Goal: Task Accomplishment & Management: Complete application form

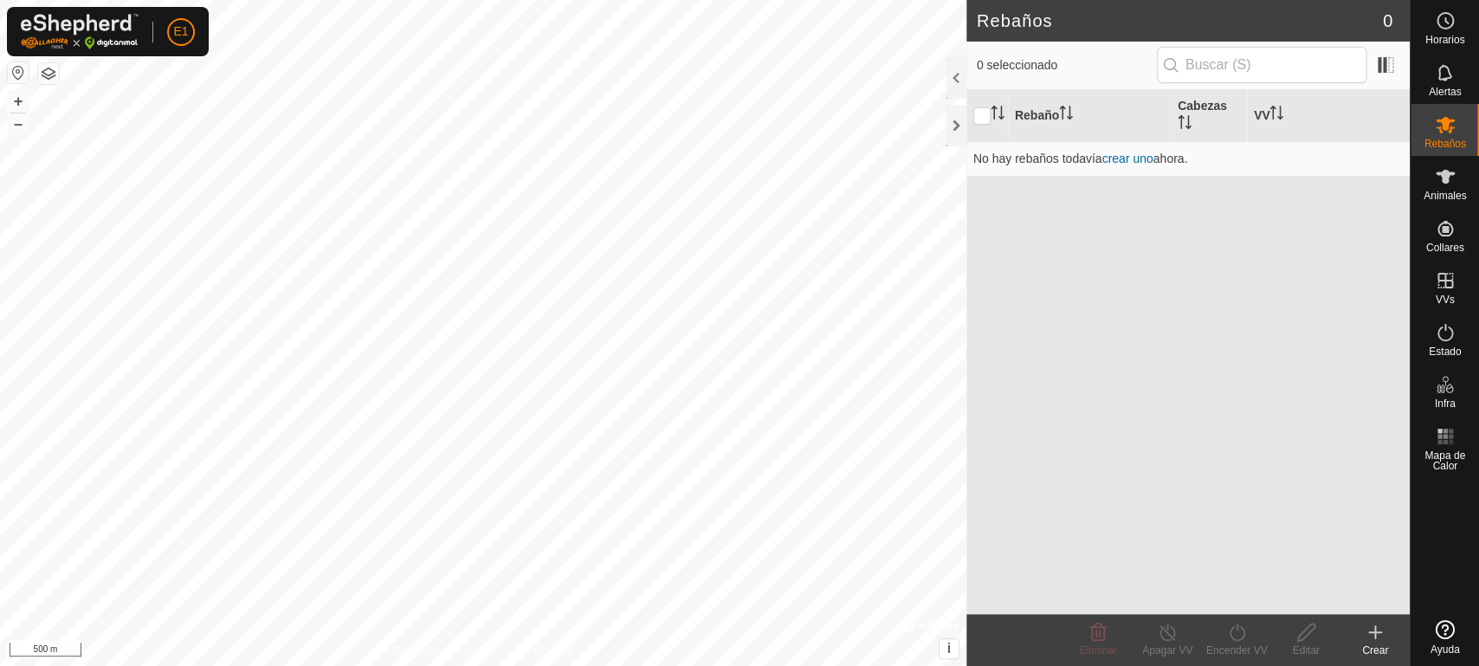
click at [1105, 295] on div "Rebaño Cabezas VV No hay rebaños todavía crear uno ahora." at bounding box center [1187, 352] width 443 height 524
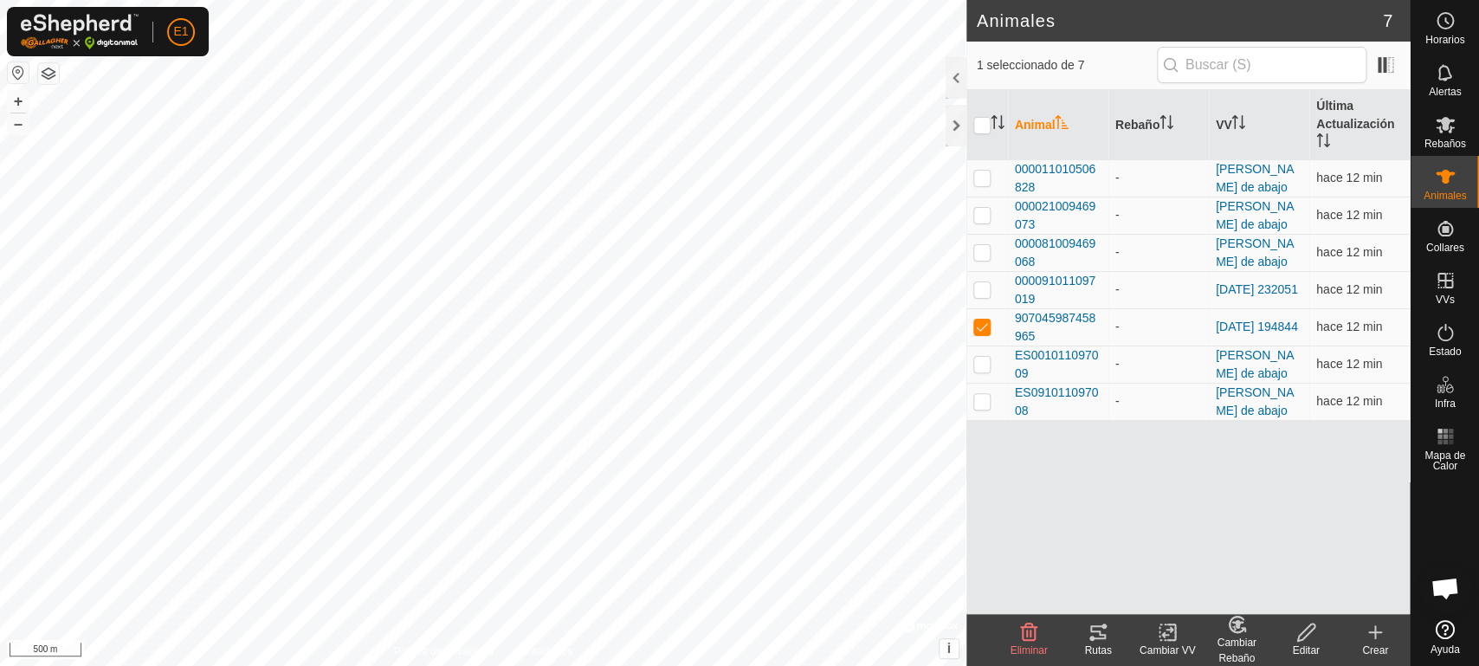
click at [1108, 642] on tracks-svg-icon at bounding box center [1097, 632] width 69 height 21
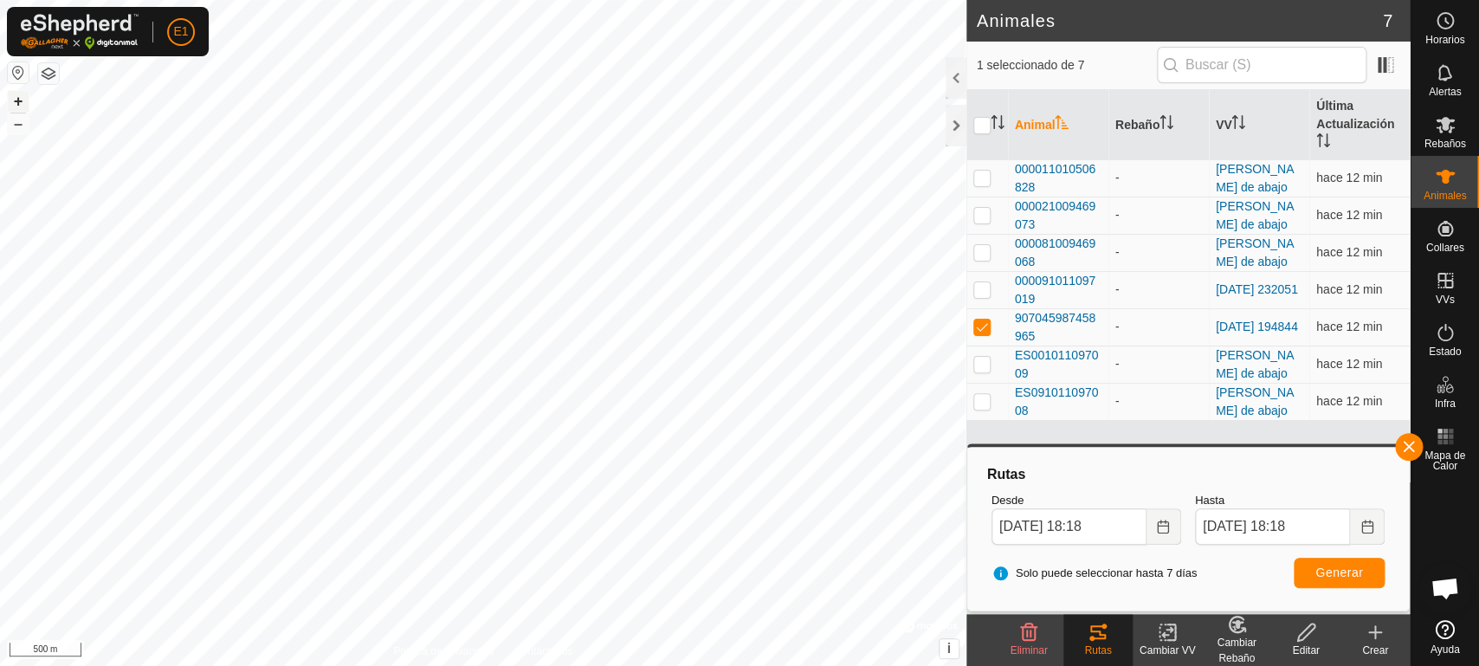
click at [22, 96] on button "+" at bounding box center [18, 101] width 21 height 21
click at [20, 124] on button "–" at bounding box center [18, 123] width 21 height 21
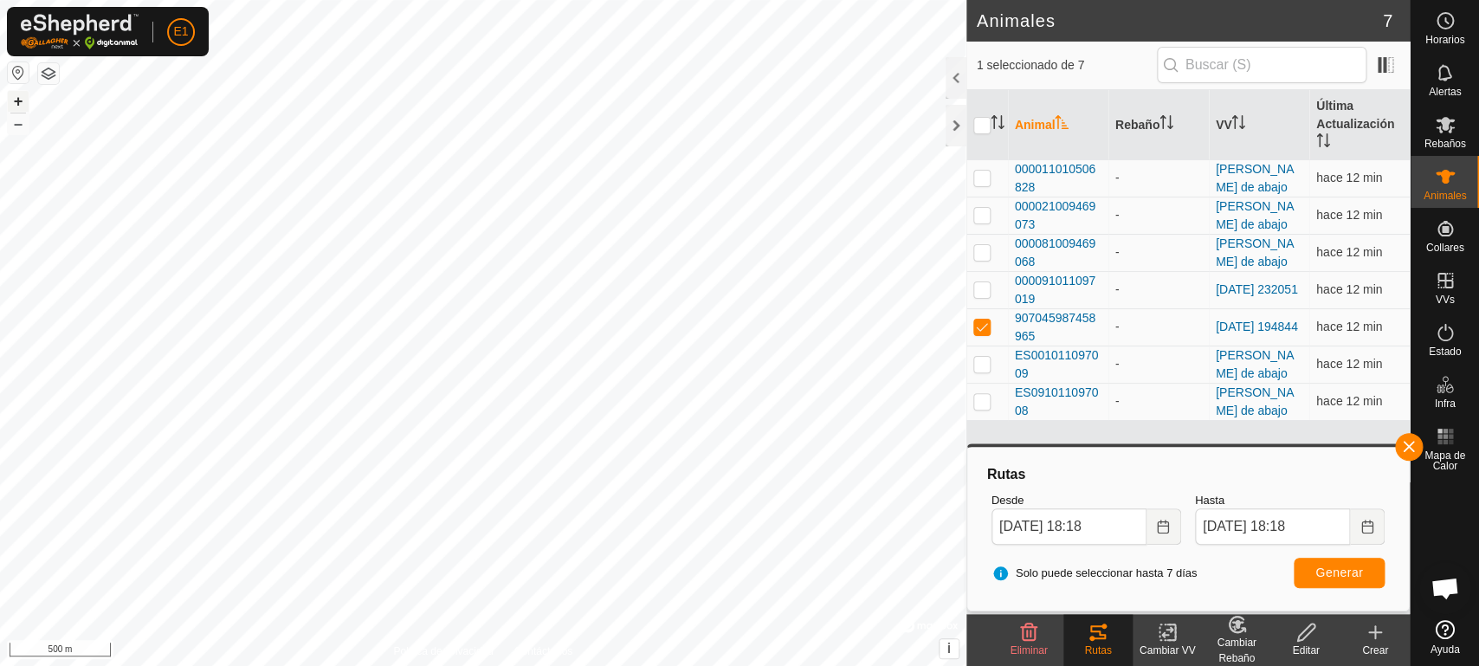
click at [20, 102] on button "+" at bounding box center [18, 101] width 21 height 21
click at [22, 96] on button "+" at bounding box center [18, 101] width 21 height 21
click at [13, 125] on button "–" at bounding box center [18, 123] width 21 height 21
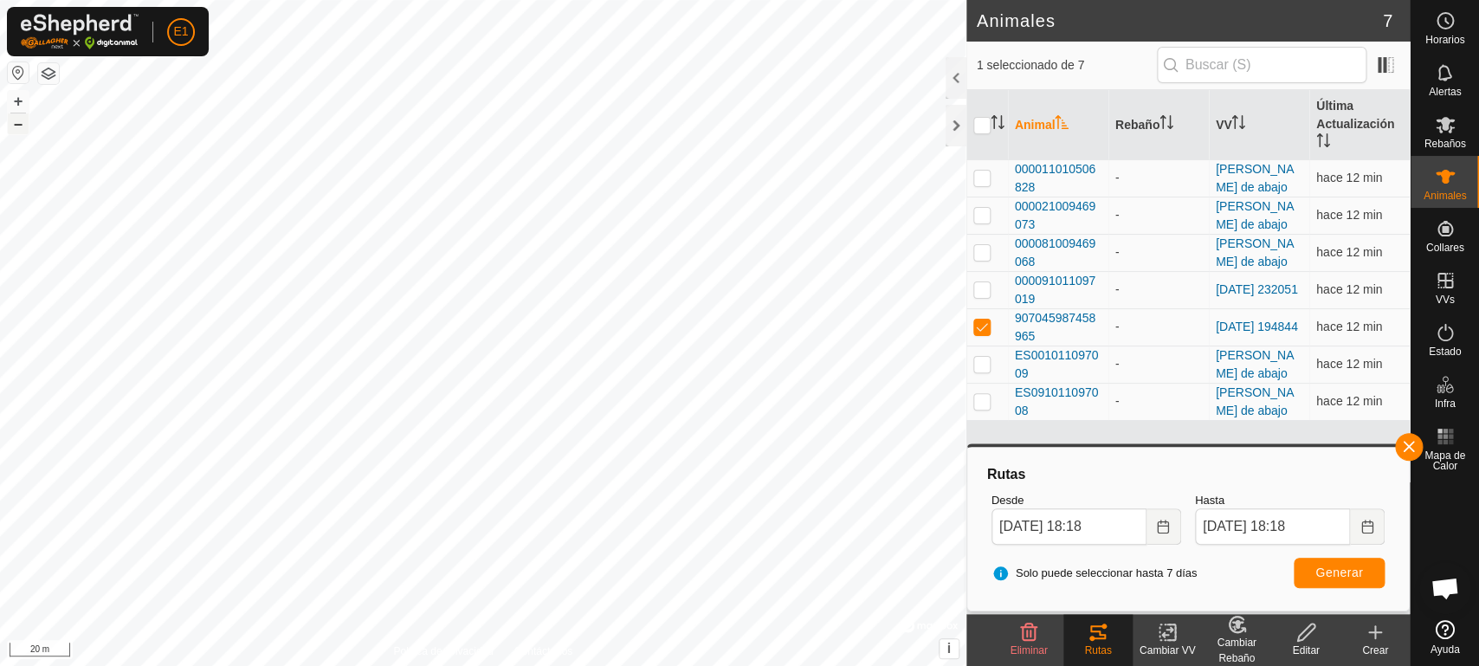
click at [13, 125] on button "–" at bounding box center [18, 123] width 21 height 21
click at [24, 100] on button "+" at bounding box center [18, 101] width 21 height 21
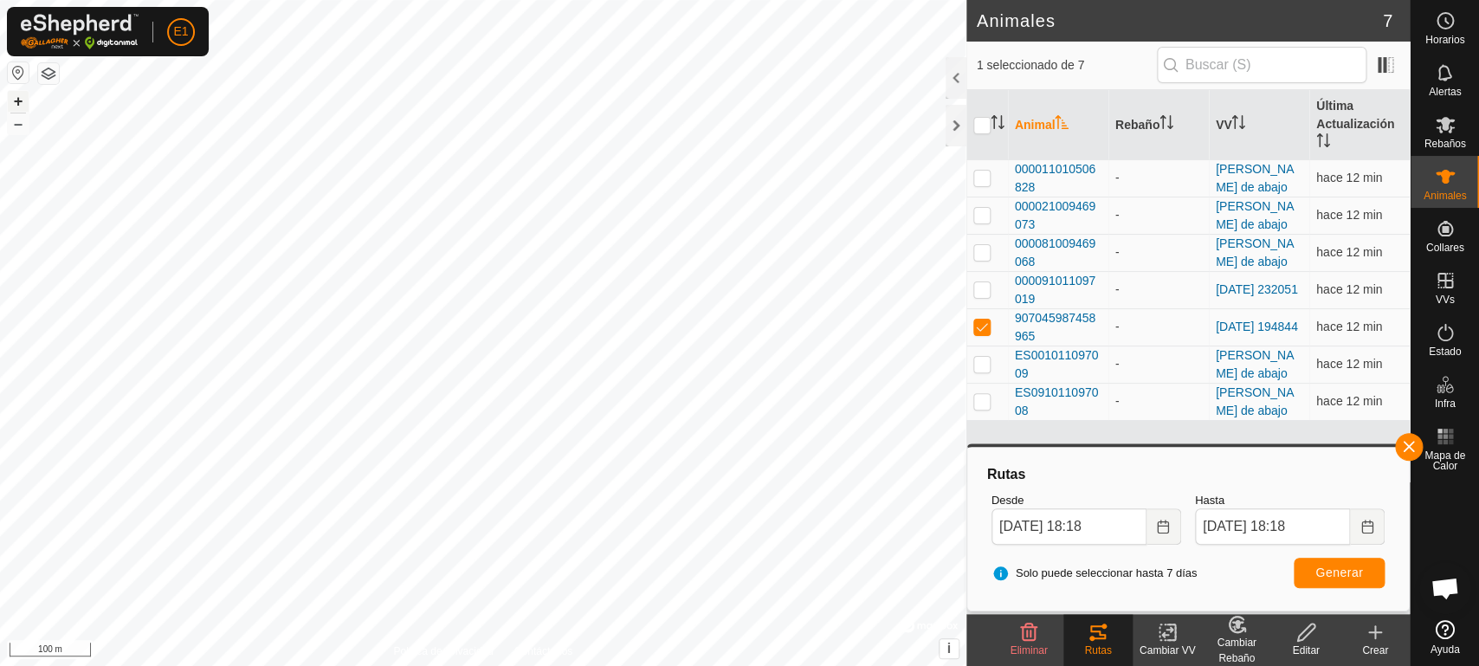
click at [24, 100] on button "+" at bounding box center [18, 101] width 21 height 21
checkbox input "true"
checkbox input "false"
click at [1403, 454] on button "button" at bounding box center [1409, 447] width 28 height 28
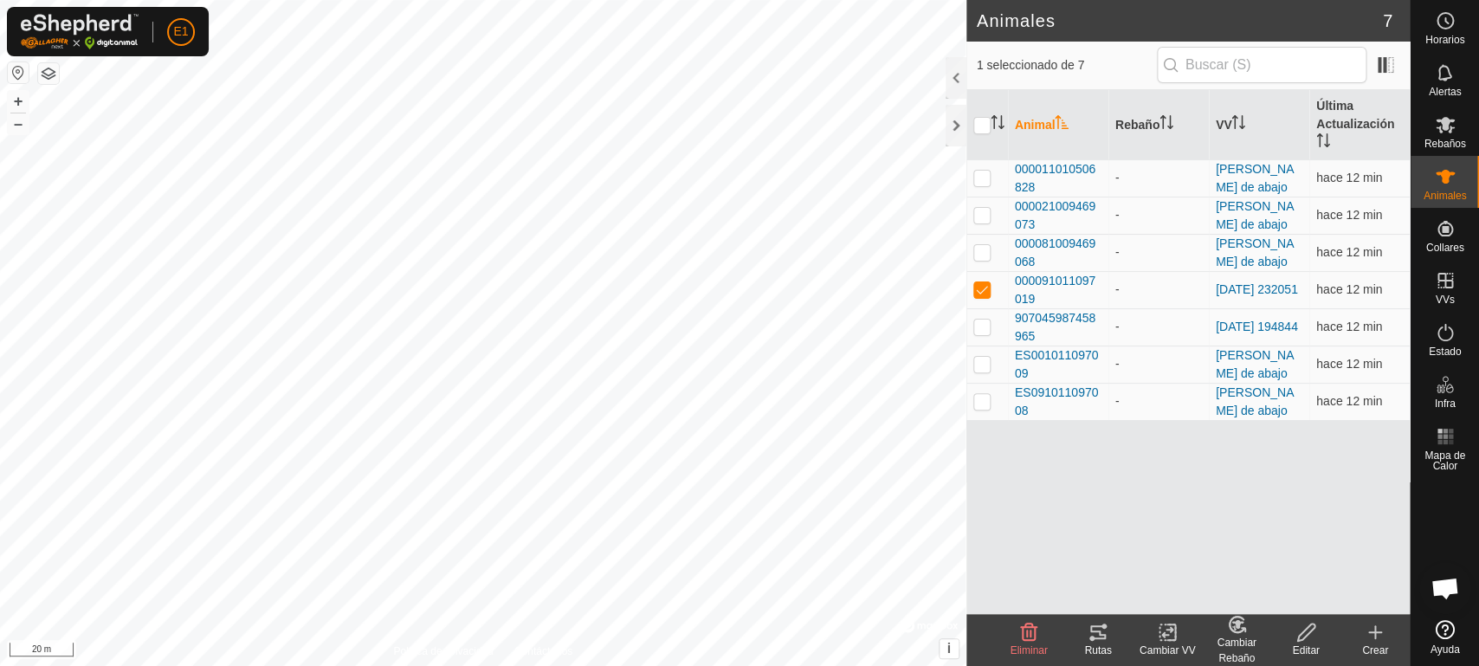
click at [1089, 639] on icon at bounding box center [1091, 638] width 5 height 5
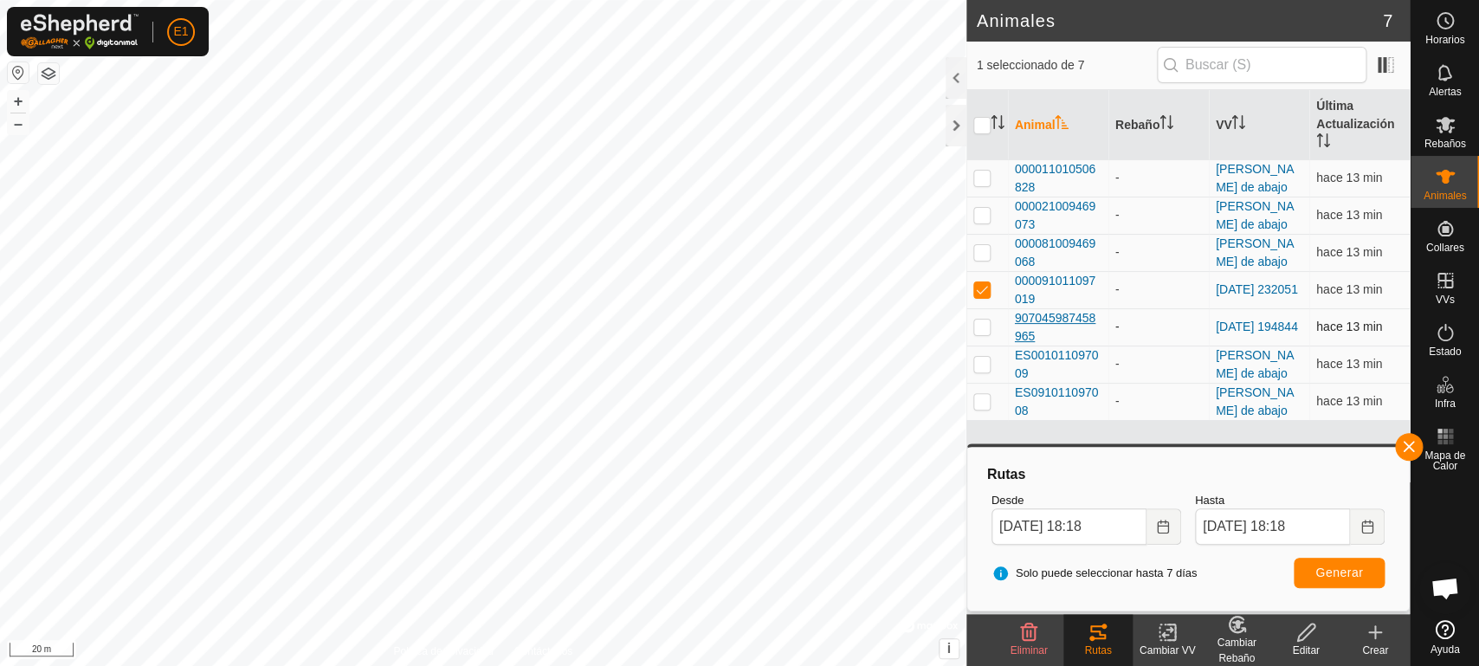
click at [1034, 321] on span "907045987458965" at bounding box center [1058, 327] width 87 height 36
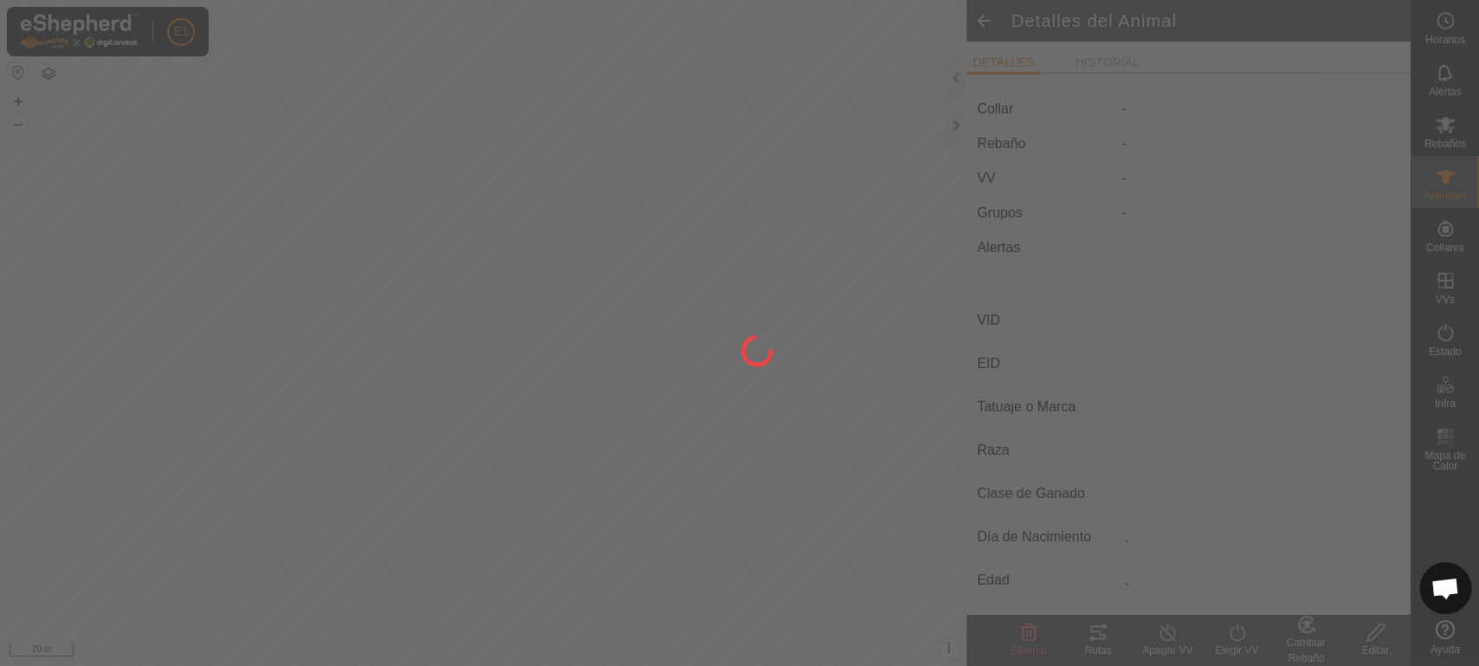
type input "-"
type input "907045987458965"
type input "-"
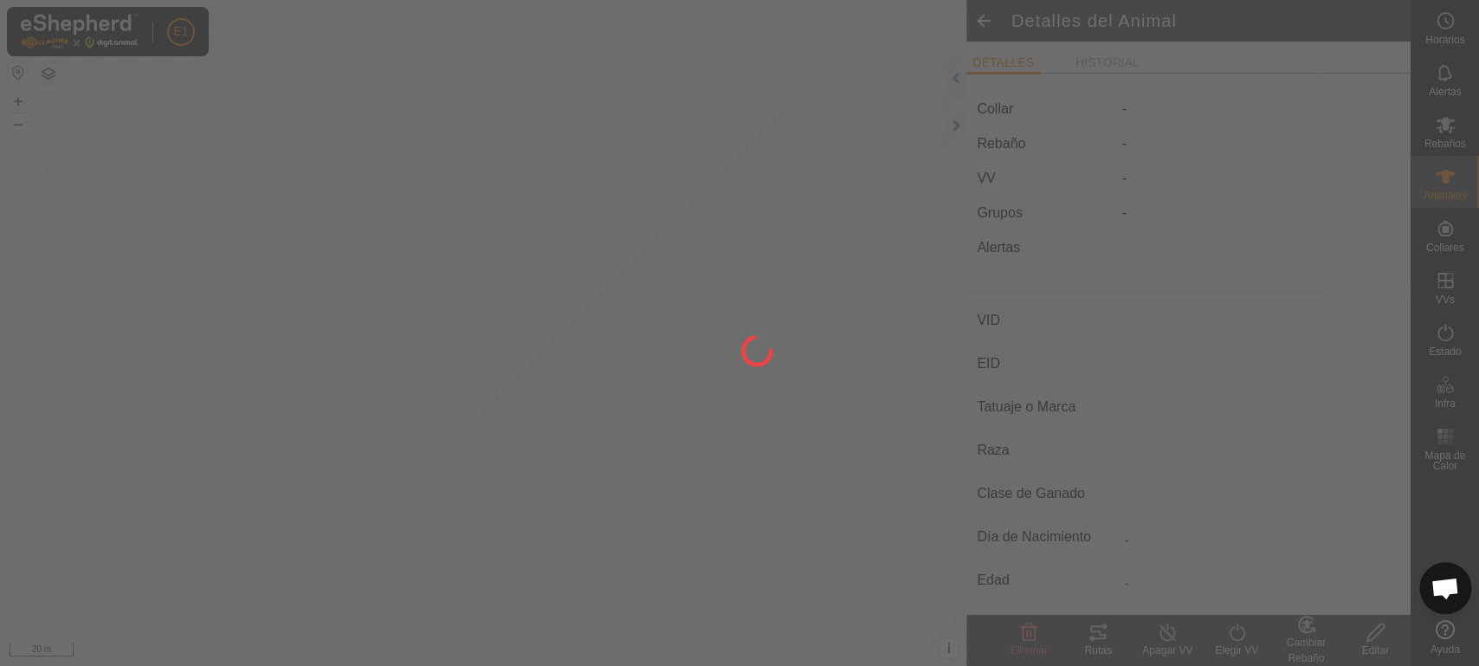
type input "0 kg"
type input "-"
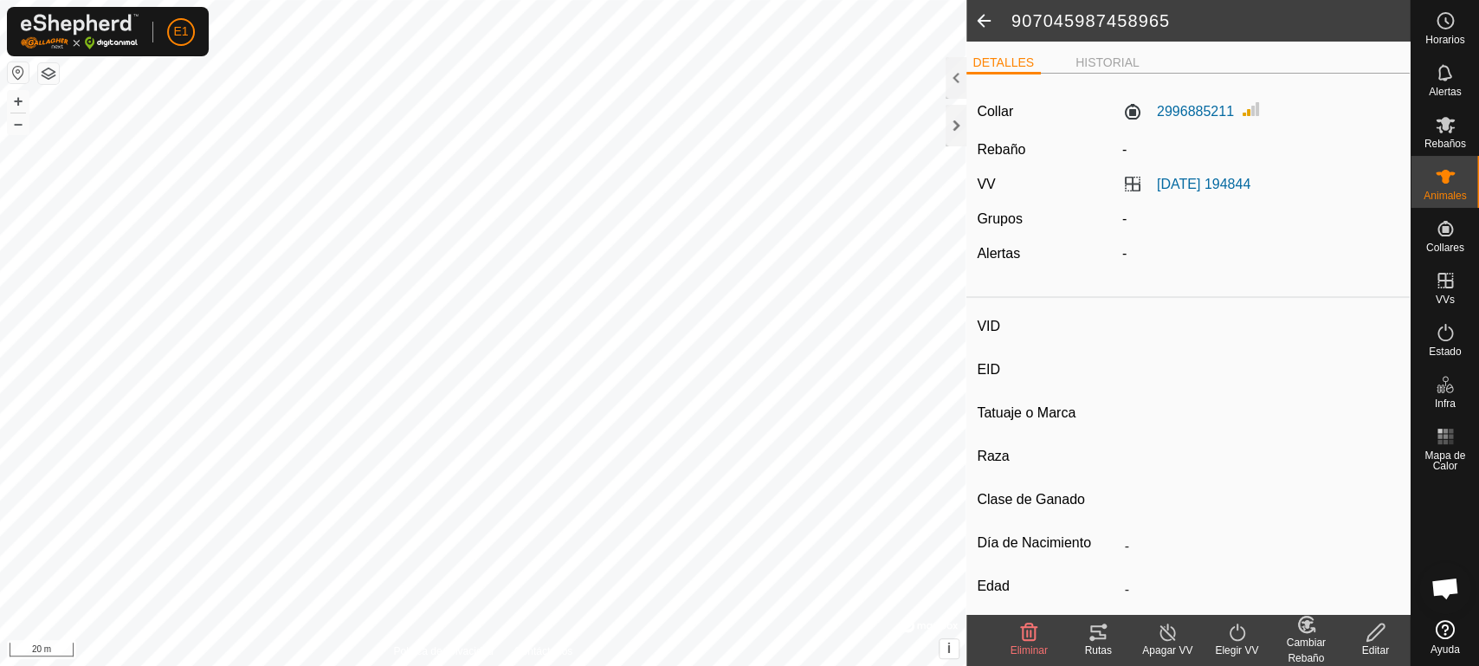
type input "-"
type input "000021009469073"
type input "-"
type input "Cruzada"
type input "-"
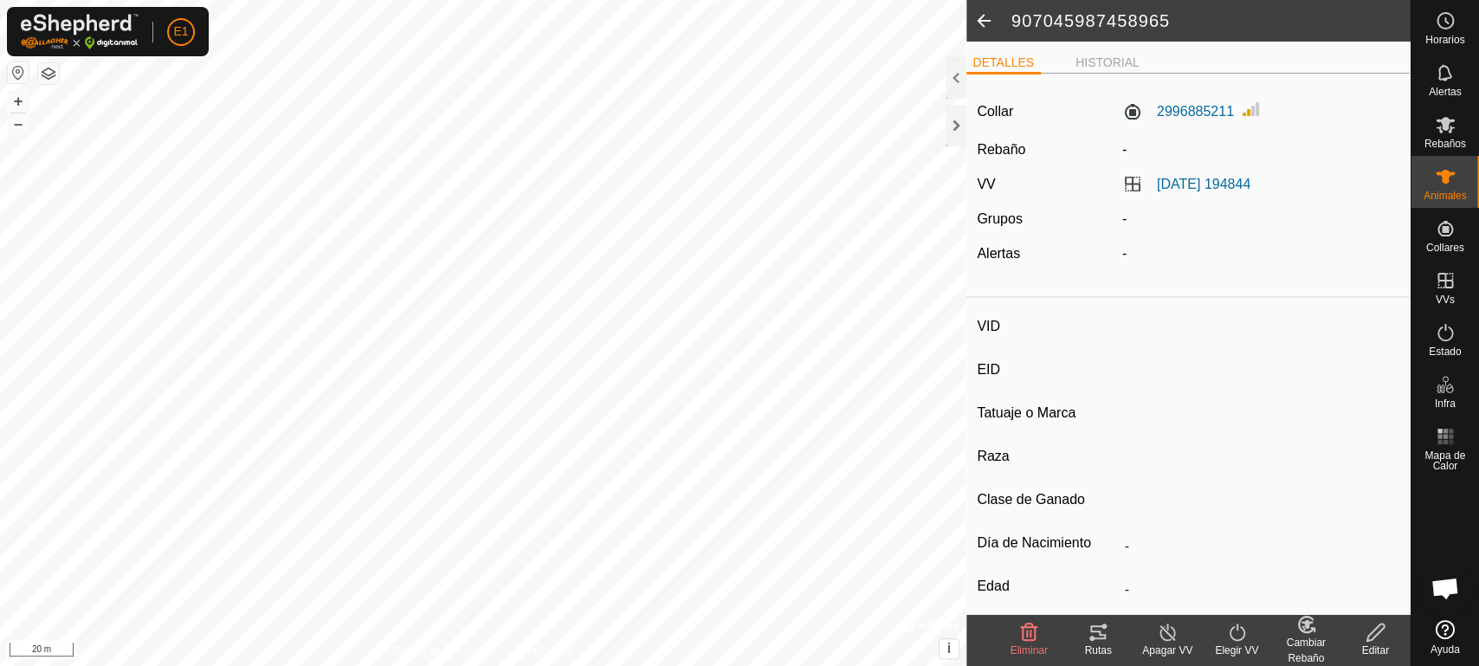
type input "Preñada"
type input "0 kg"
type input "-"
click at [1091, 635] on icon at bounding box center [1098, 632] width 21 height 21
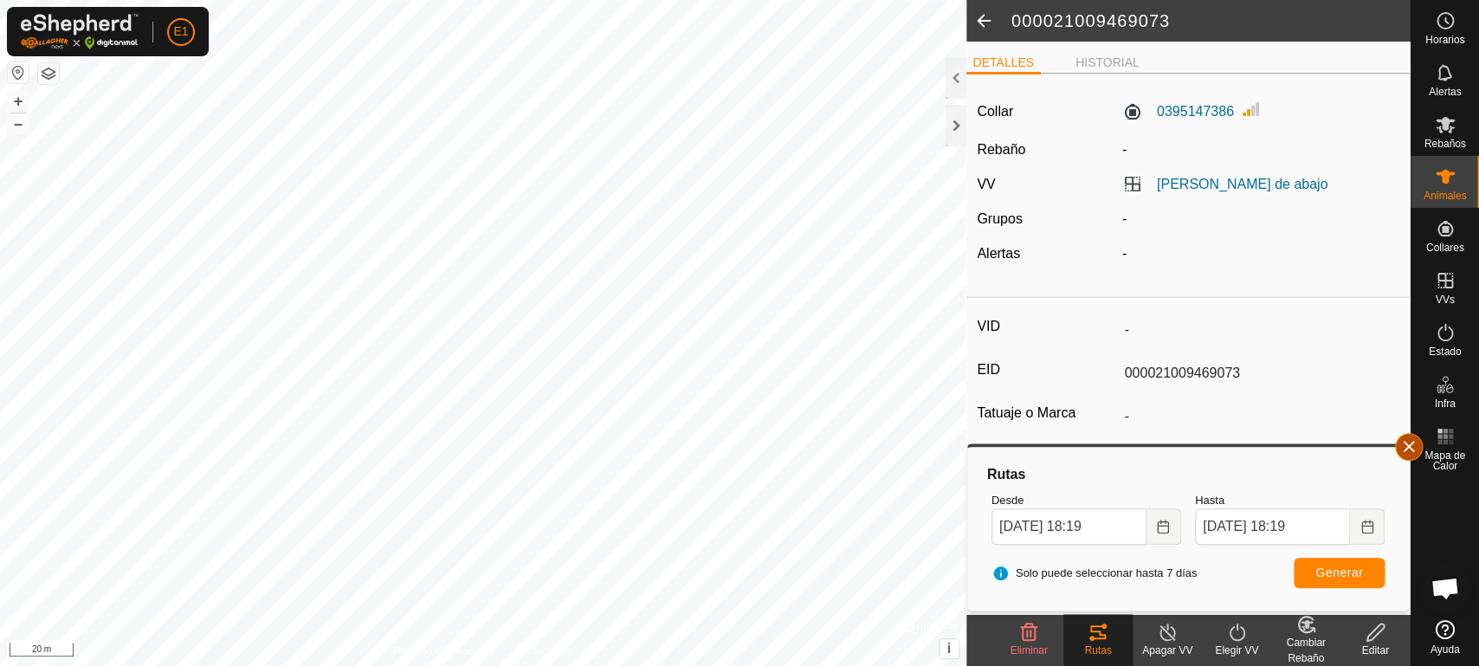
click at [1408, 442] on button "button" at bounding box center [1409, 447] width 28 height 28
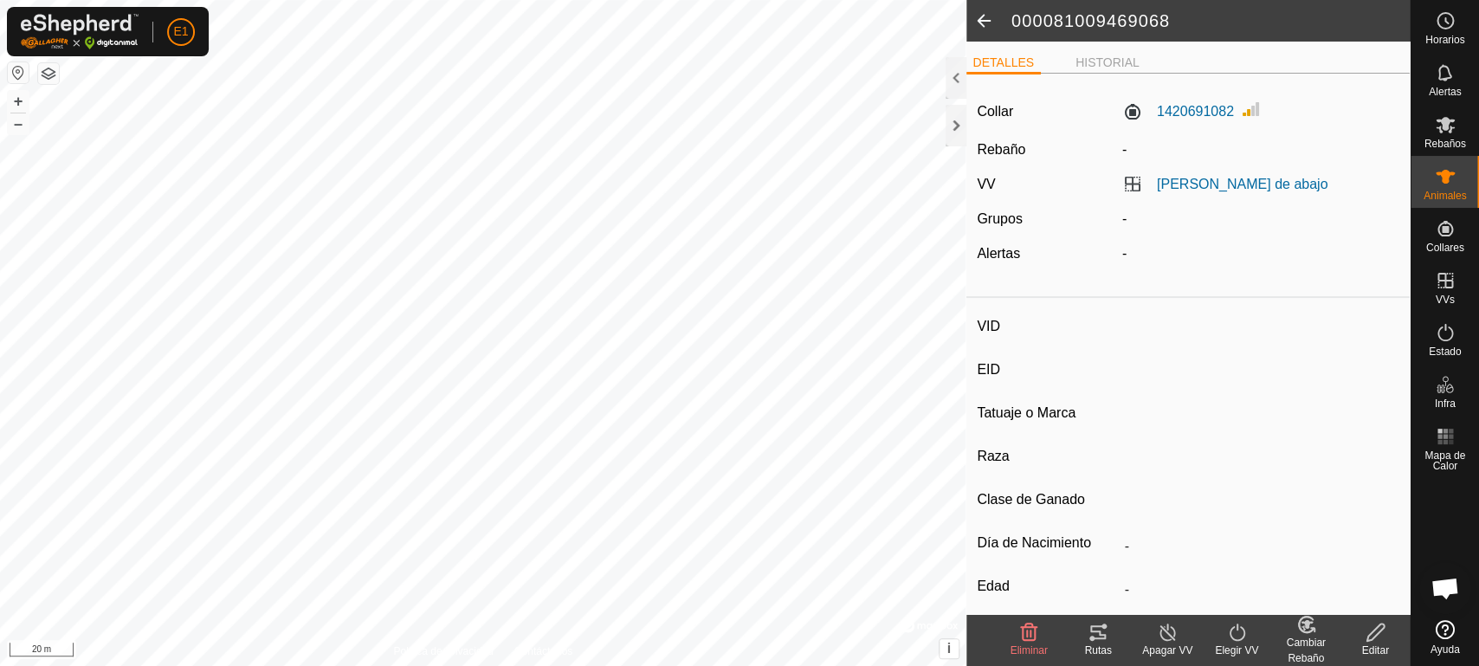
type input "-"
type input "000081009469068"
type input "-"
type input "Cruzada"
type input "-"
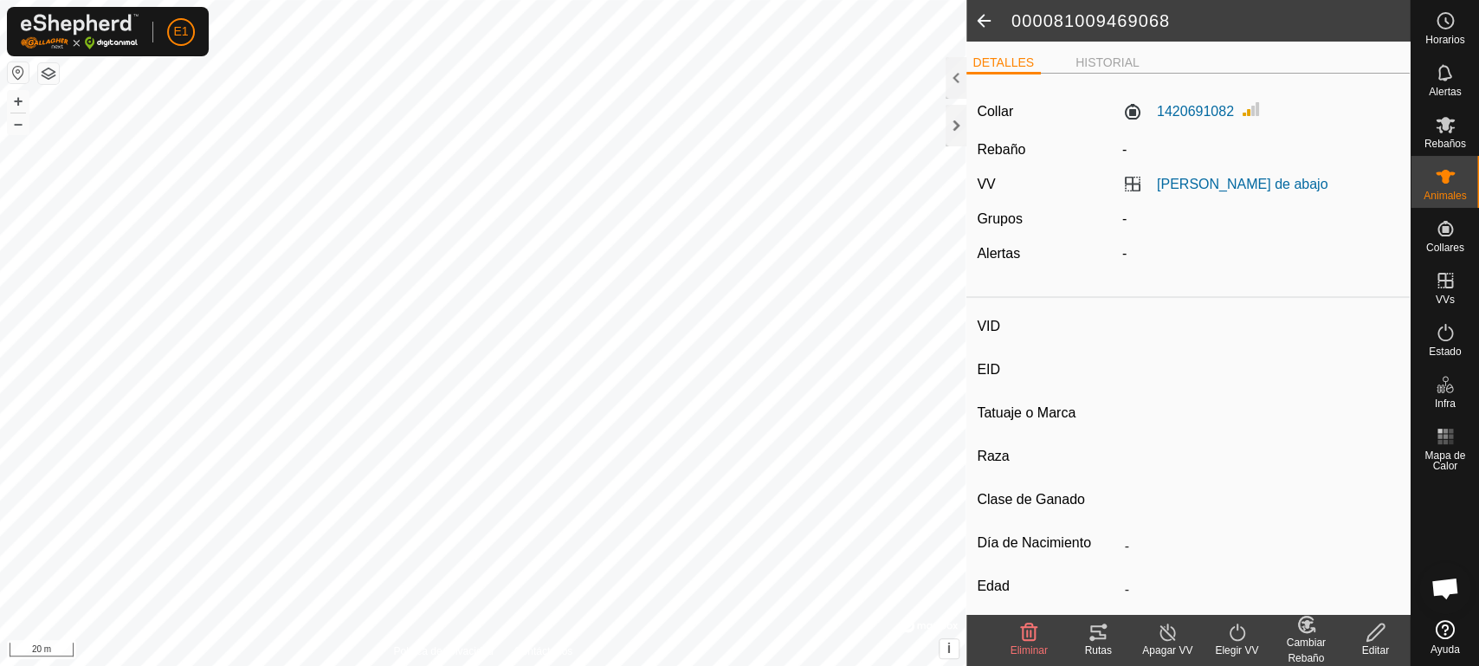
type input "Vacía"
type input "0 kg"
type input "-"
click at [1107, 639] on icon at bounding box center [1098, 632] width 21 height 21
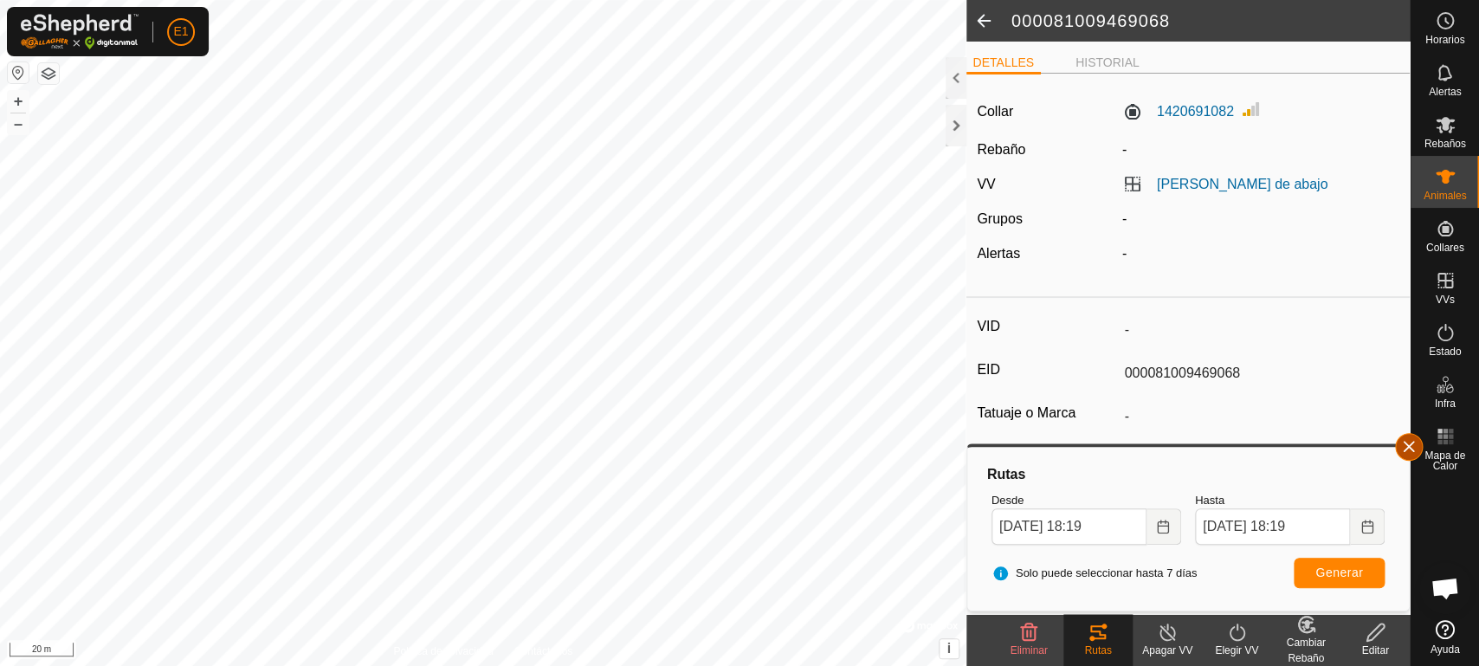
click at [1412, 449] on button "button" at bounding box center [1409, 447] width 28 height 28
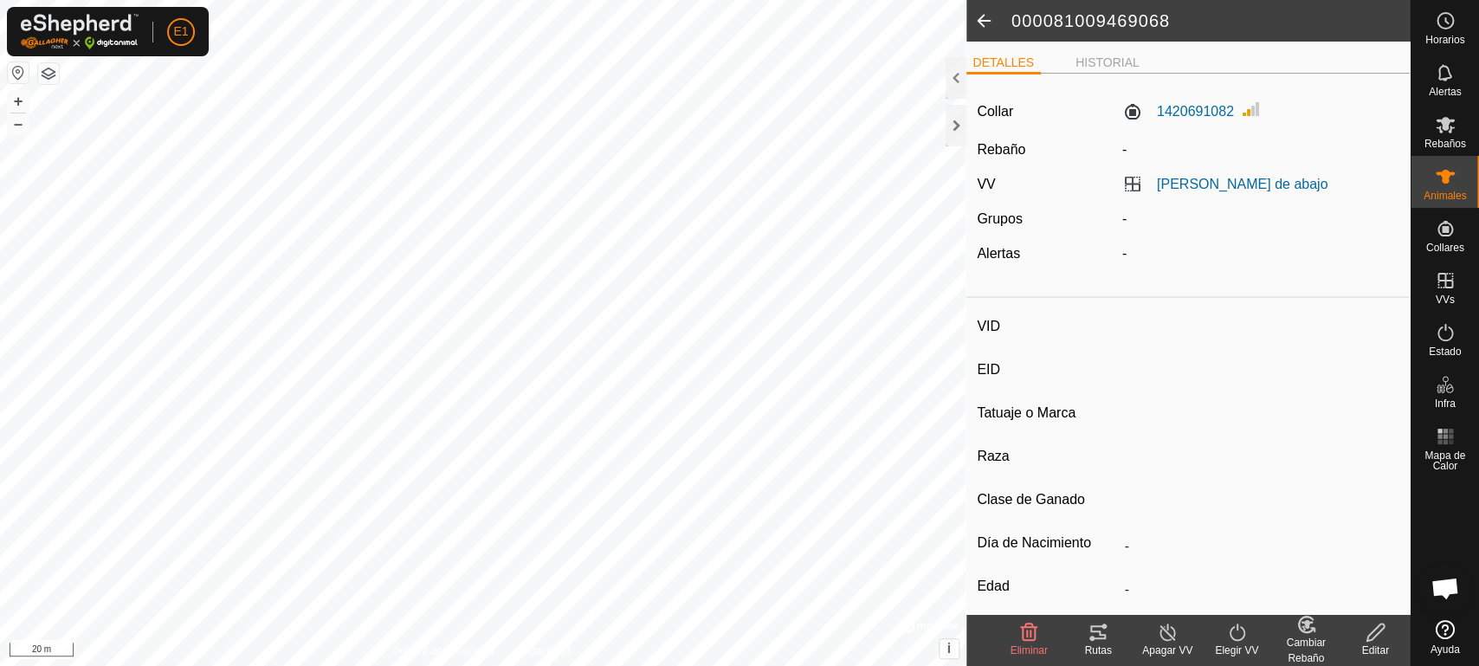
type input "-"
type input "000011010506828"
type input "-"
type input "Cruzada"
type input "-"
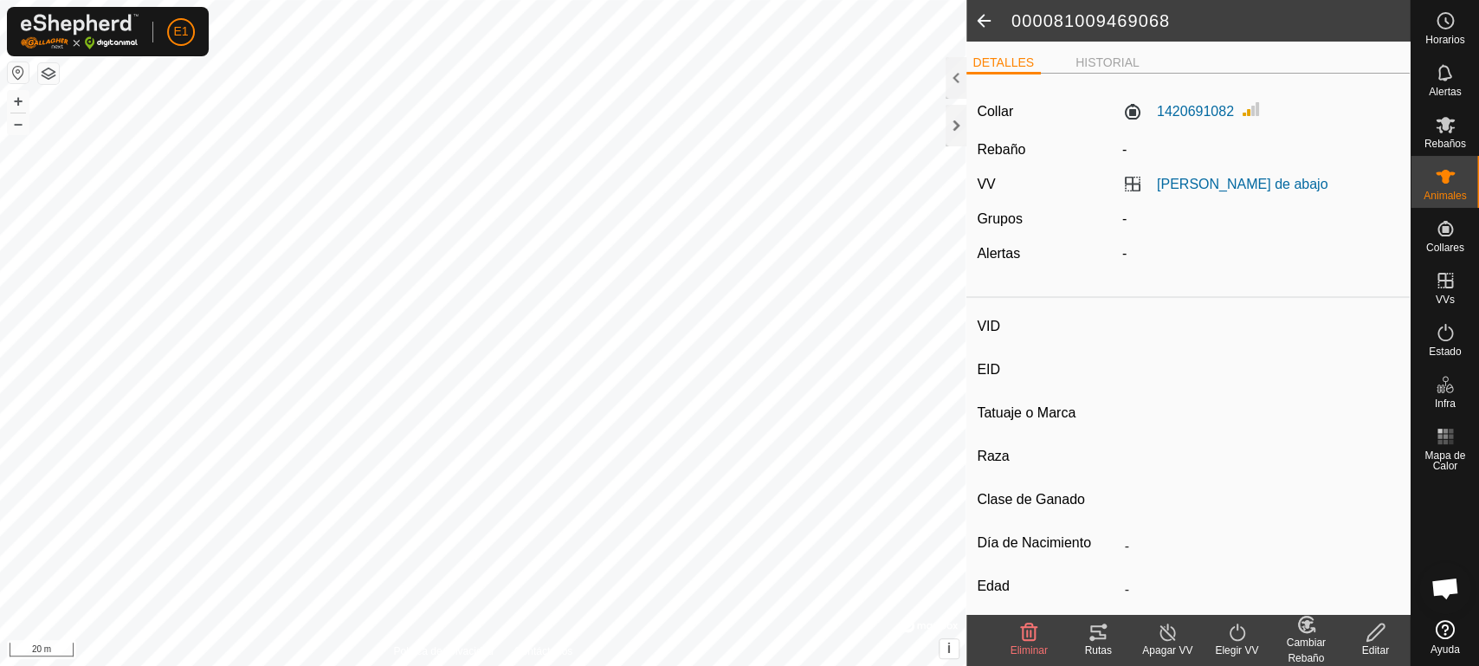
type input "Preñada"
type input "0 kg"
type input "-"
click at [1094, 644] on div "Rutas" at bounding box center [1097, 650] width 69 height 16
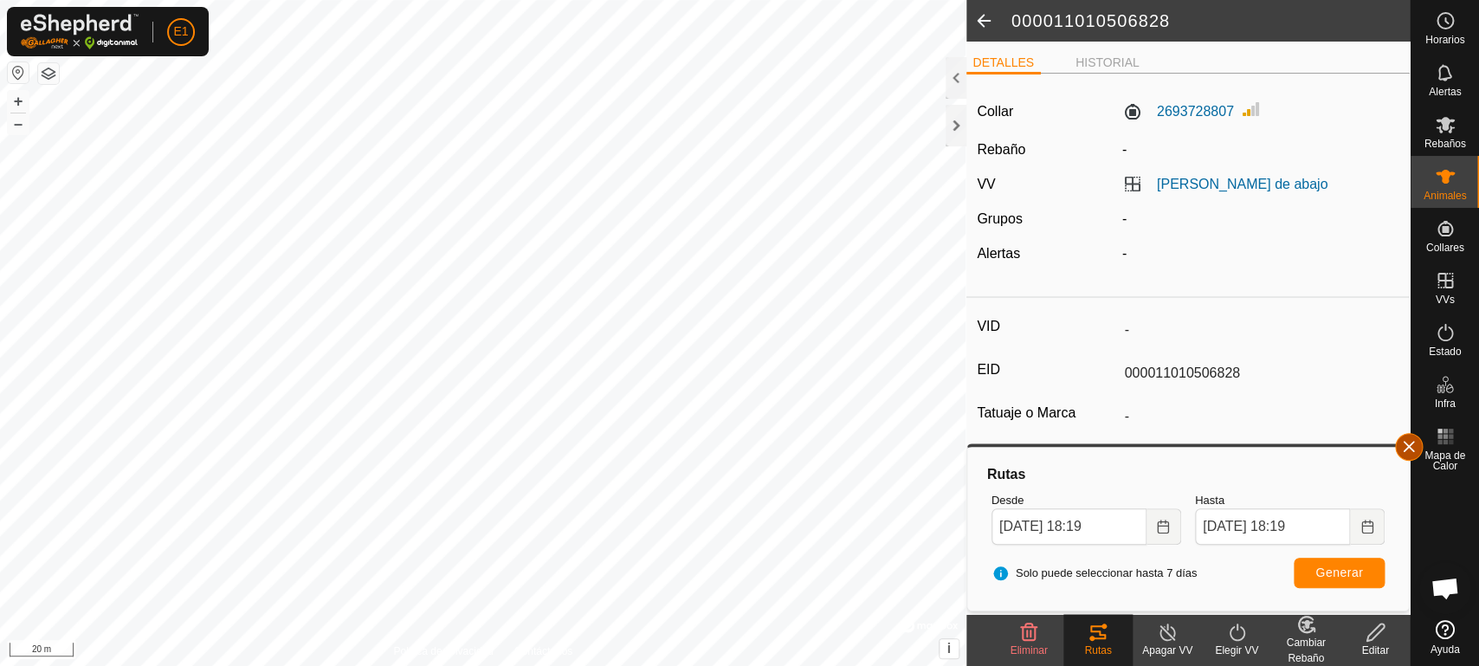
click at [1416, 449] on button "button" at bounding box center [1409, 447] width 28 height 28
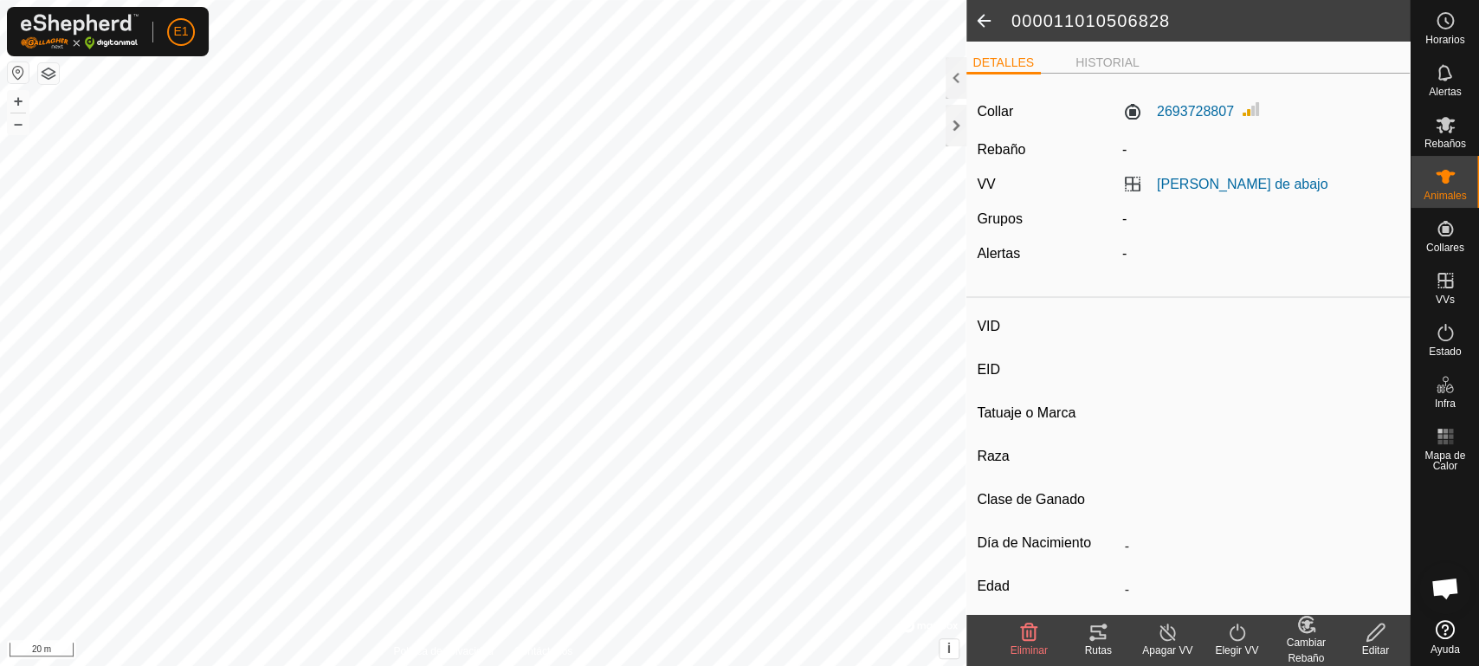
type input "ES001011097009"
type input "-"
type input "CRUZADA"
type input "-"
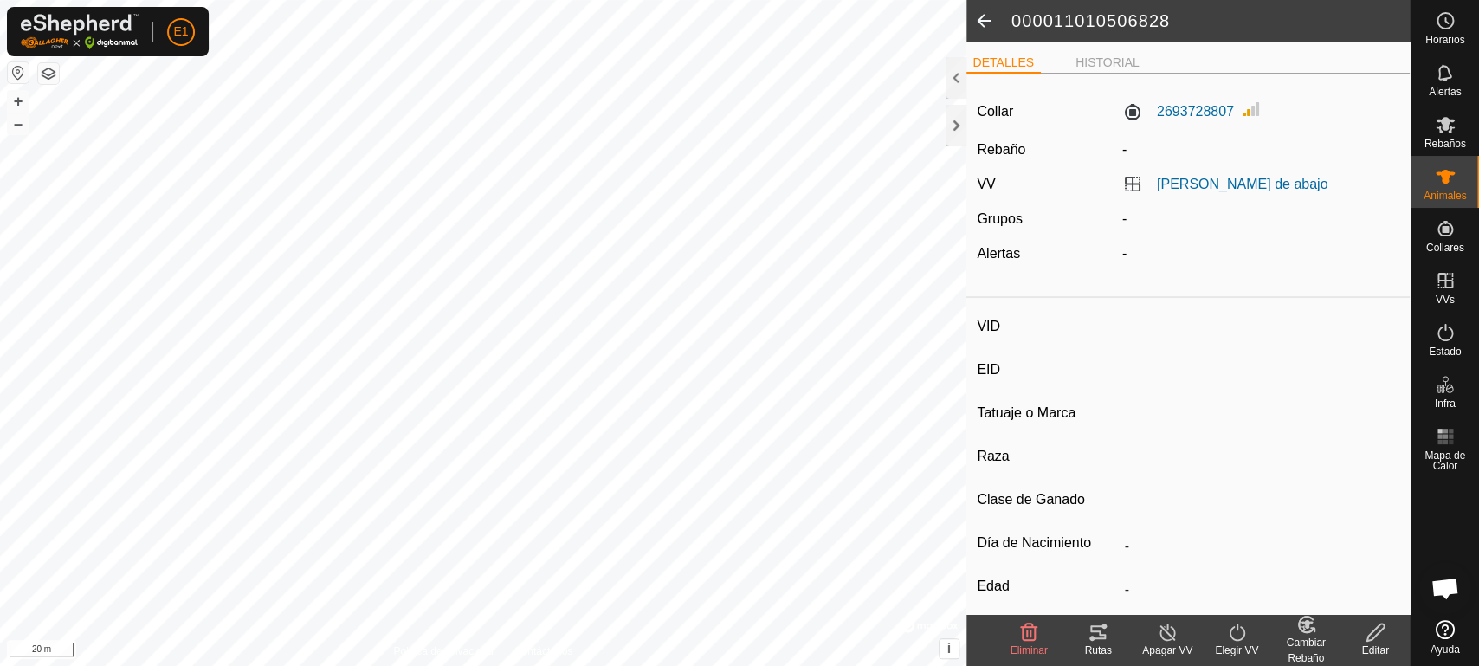
type input "-"
type input "0 kg"
type input "-"
click at [1100, 641] on icon at bounding box center [1098, 632] width 21 height 21
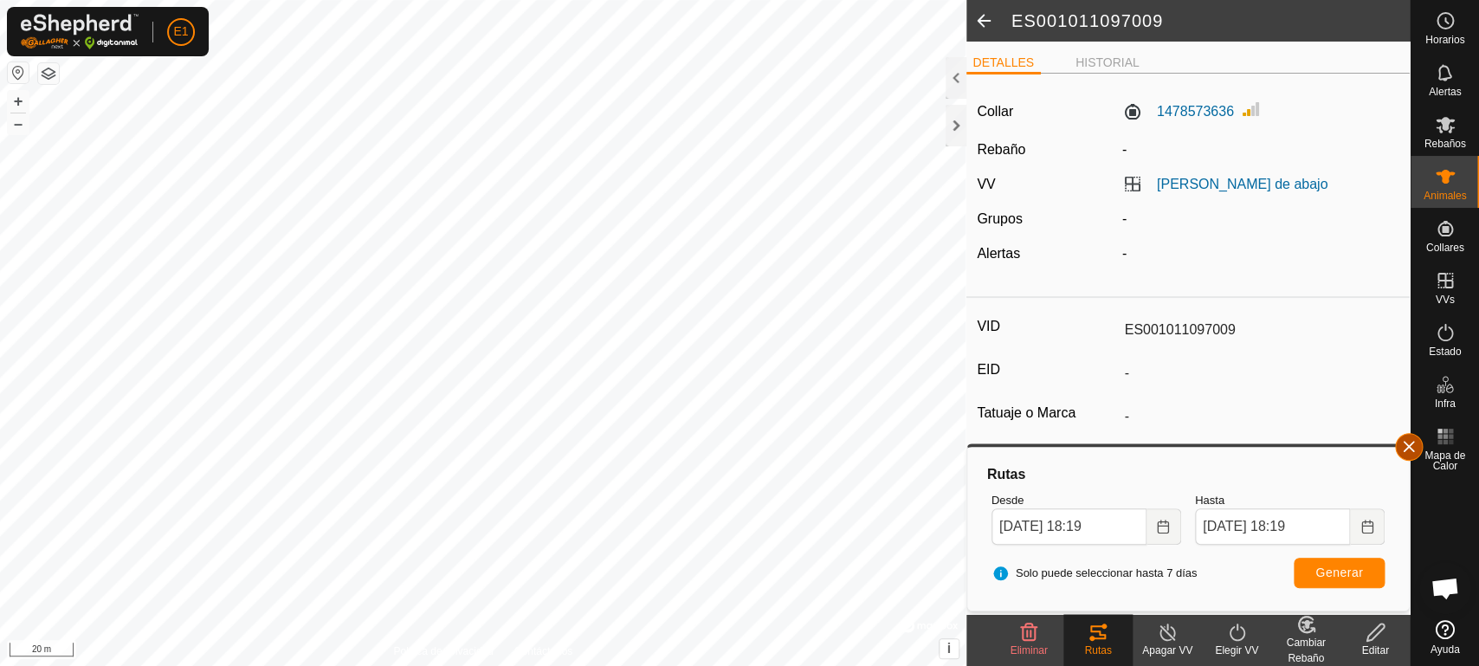
click at [1403, 446] on button "button" at bounding box center [1409, 447] width 28 height 28
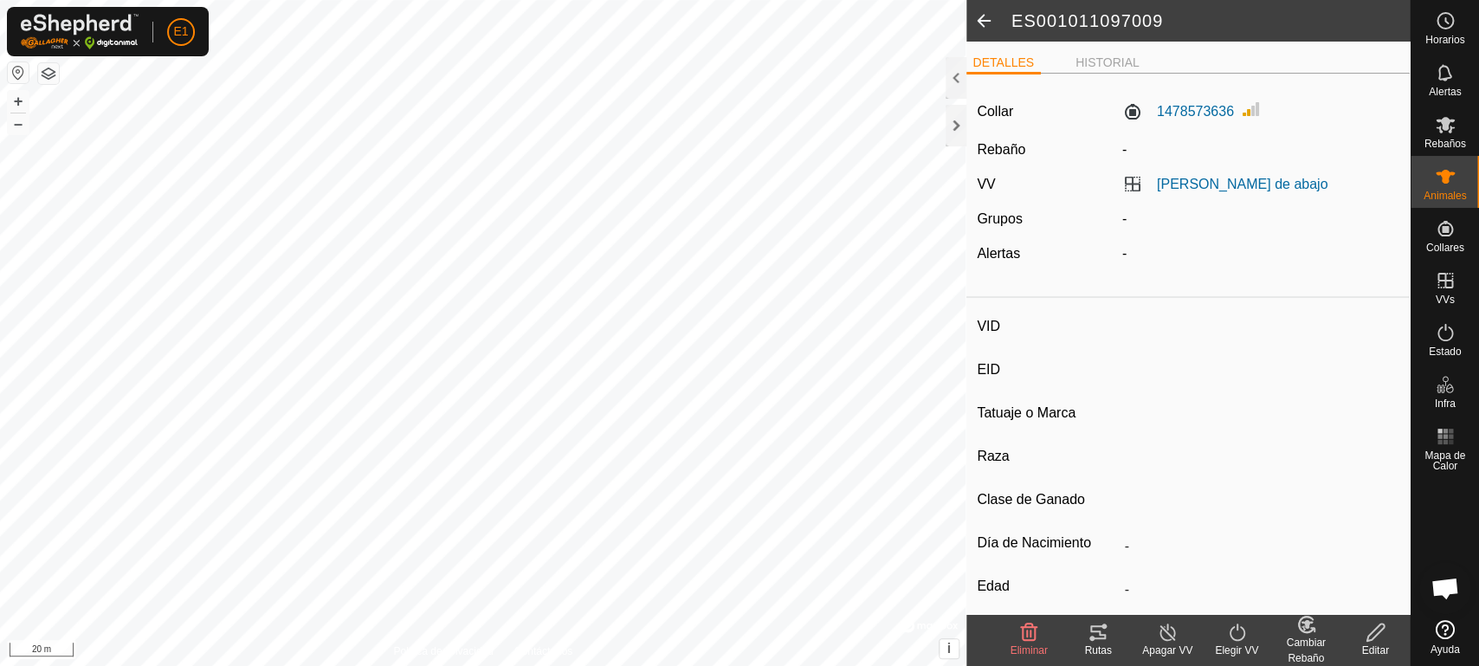
type input "ES091011097008"
type input "-"
type input "cruzada"
type input "-"
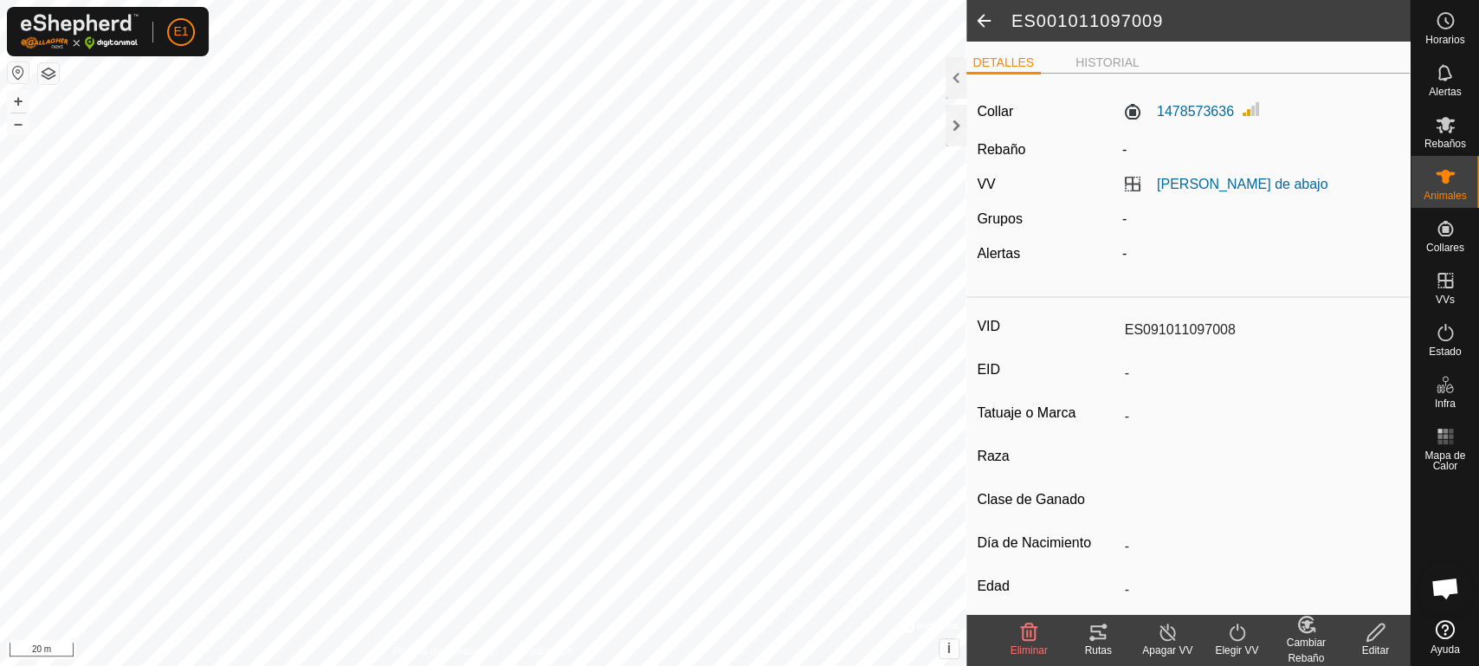
type input "0 kg"
type input "-"
click at [1096, 639] on icon at bounding box center [1098, 632] width 21 height 21
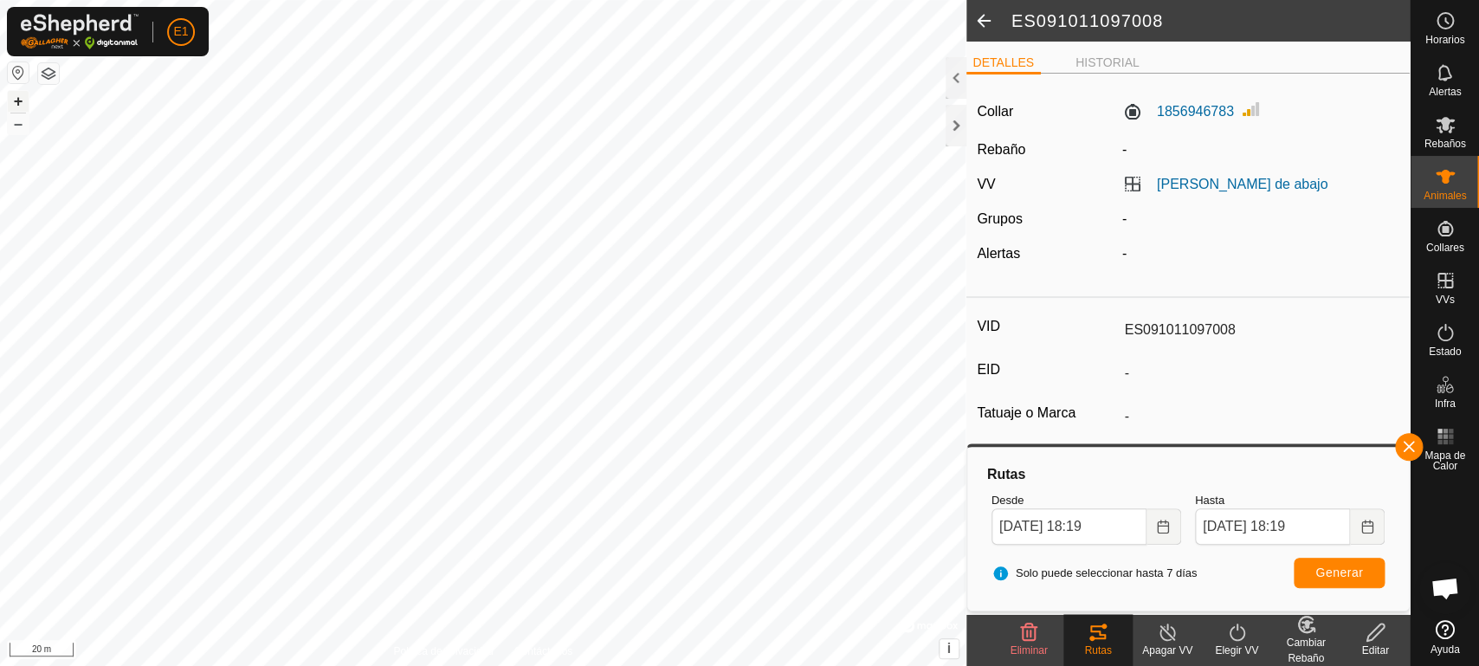
click at [13, 98] on button "+" at bounding box center [18, 101] width 21 height 21
click at [16, 99] on button "+" at bounding box center [18, 101] width 21 height 21
